Goal: Information Seeking & Learning: Learn about a topic

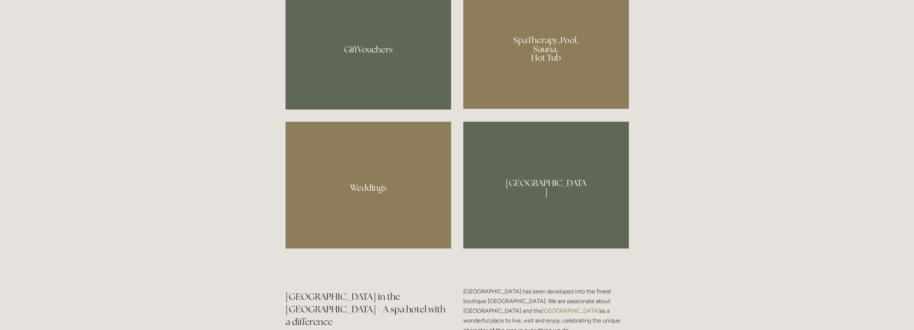
scroll to position [754, 0]
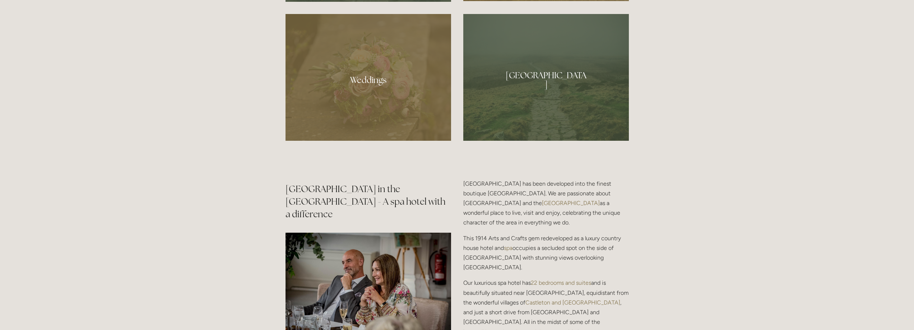
click at [550, 81] on div at bounding box center [546, 77] width 166 height 127
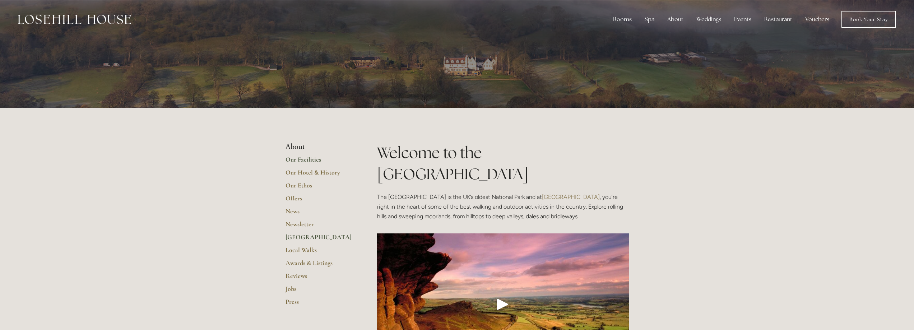
click at [314, 160] on link "Our Facilities" at bounding box center [320, 162] width 69 height 13
click at [622, 39] on link "Rooms" at bounding box center [627, 37] width 46 height 11
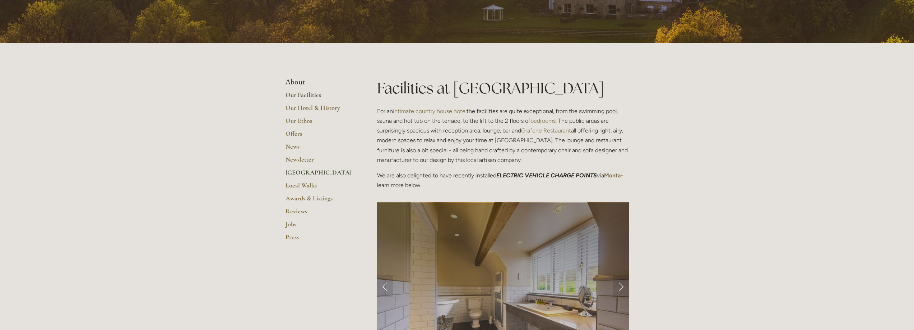
scroll to position [215, 0]
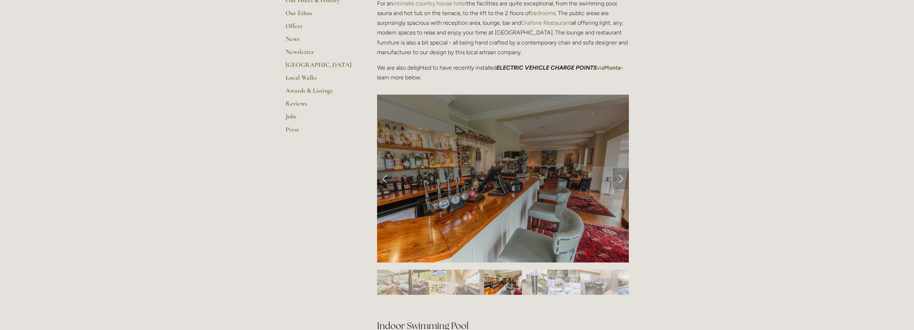
click at [620, 180] on link "Next Slide" at bounding box center [621, 179] width 16 height 22
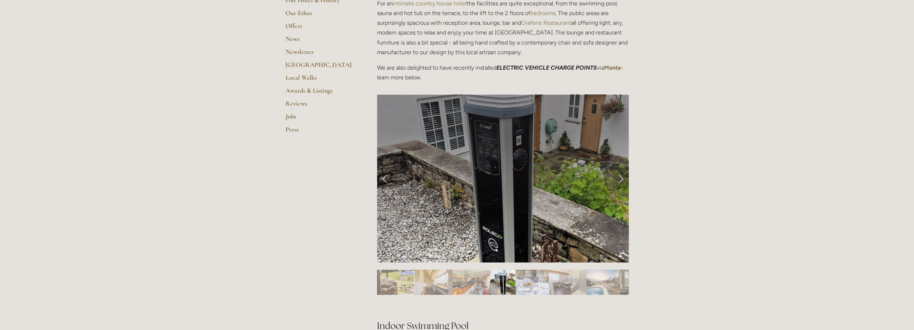
click at [620, 180] on link "Next Slide" at bounding box center [621, 179] width 16 height 22
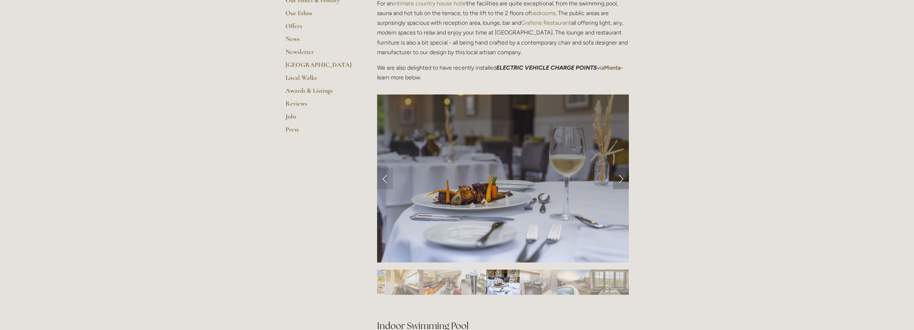
click at [620, 180] on link "Next Slide" at bounding box center [621, 179] width 16 height 22
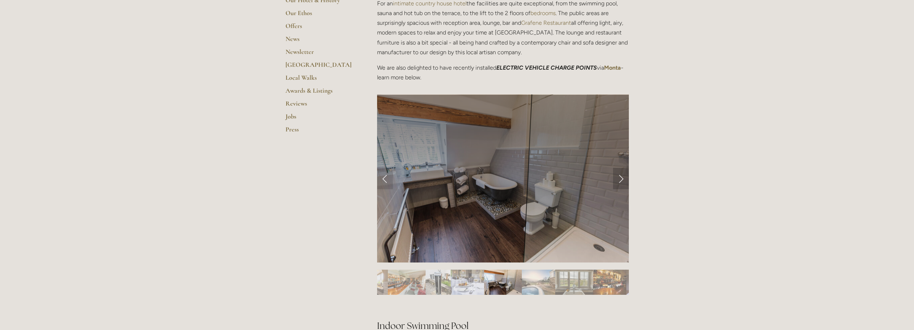
click at [620, 180] on link "Next Slide" at bounding box center [621, 179] width 16 height 22
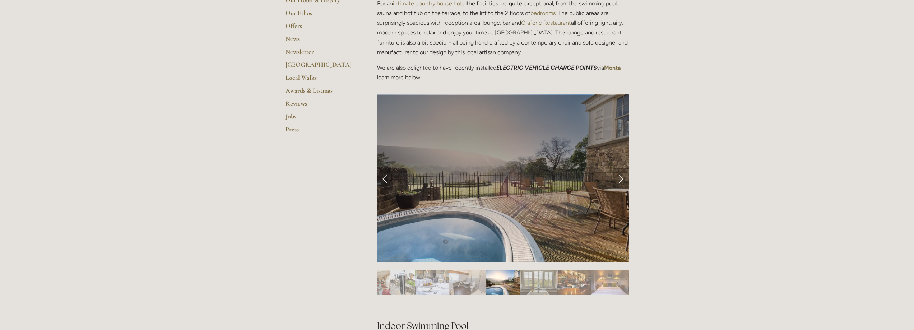
click at [620, 180] on link "Next Slide" at bounding box center [621, 179] width 16 height 22
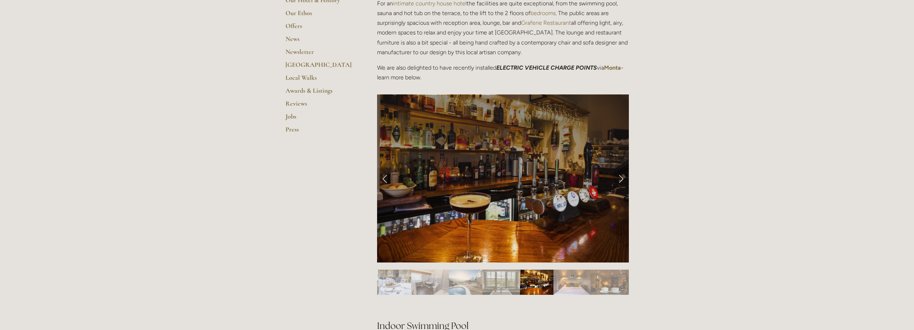
click at [620, 180] on link "Next Slide" at bounding box center [621, 179] width 16 height 22
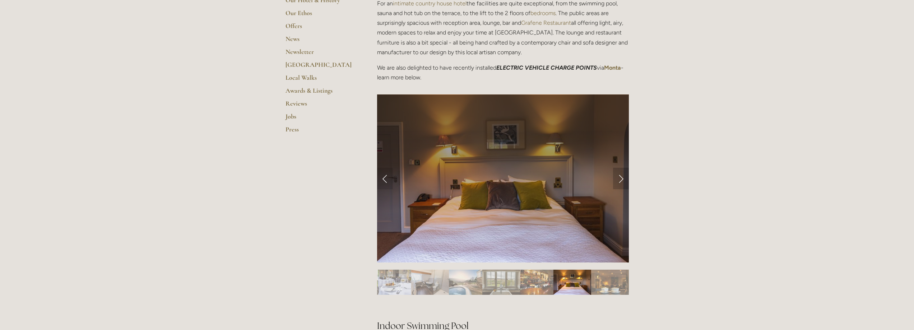
click at [619, 180] on link "Next Slide" at bounding box center [621, 179] width 16 height 22
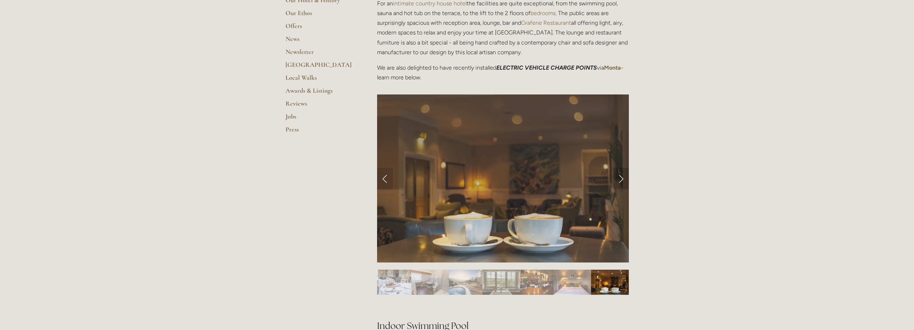
click at [619, 180] on link "Next Slide" at bounding box center [621, 179] width 16 height 22
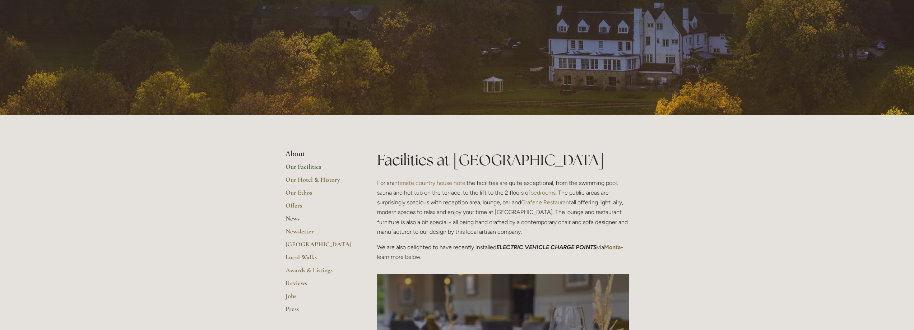
scroll to position [72, 0]
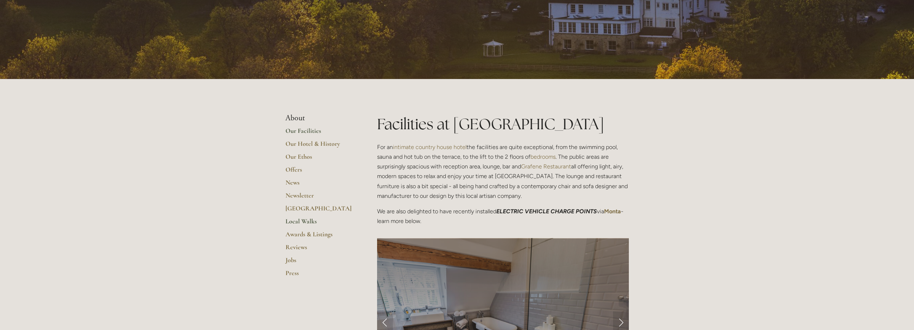
click at [306, 221] on link "Local Walks" at bounding box center [320, 223] width 69 height 13
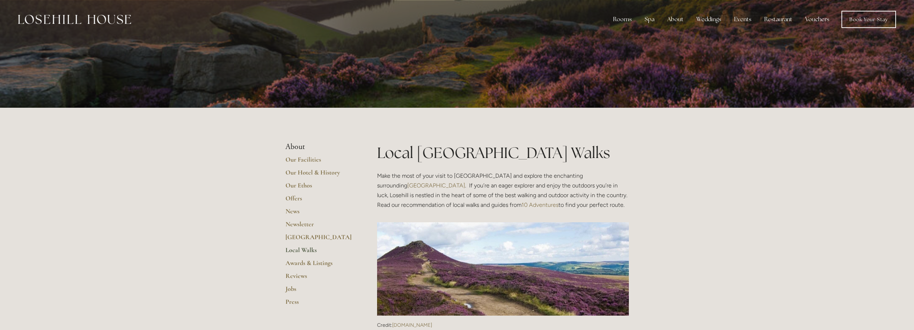
scroll to position [72, 0]
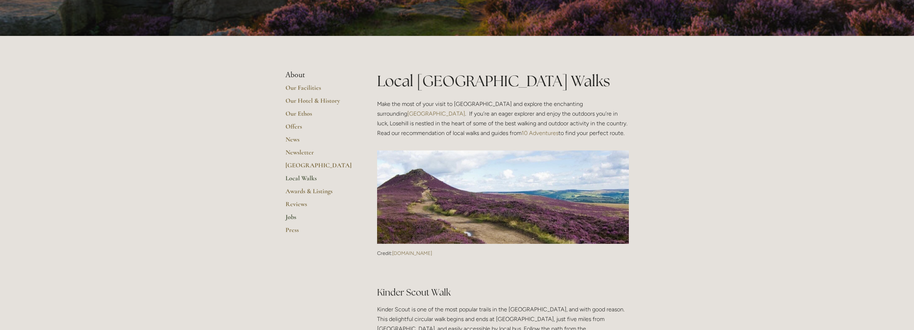
click at [295, 218] on link "Jobs" at bounding box center [320, 219] width 69 height 13
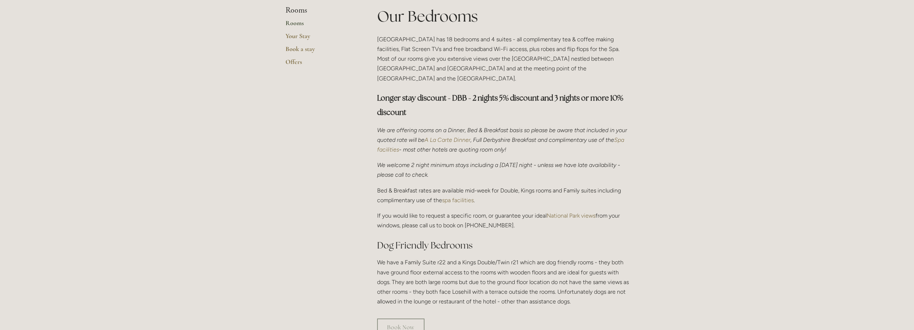
scroll to position [323, 0]
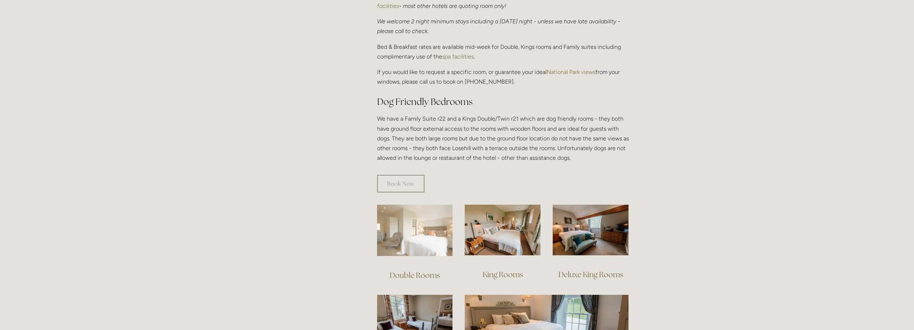
click at [434, 228] on img at bounding box center [415, 230] width 76 height 51
